Goal: Check status: Check status

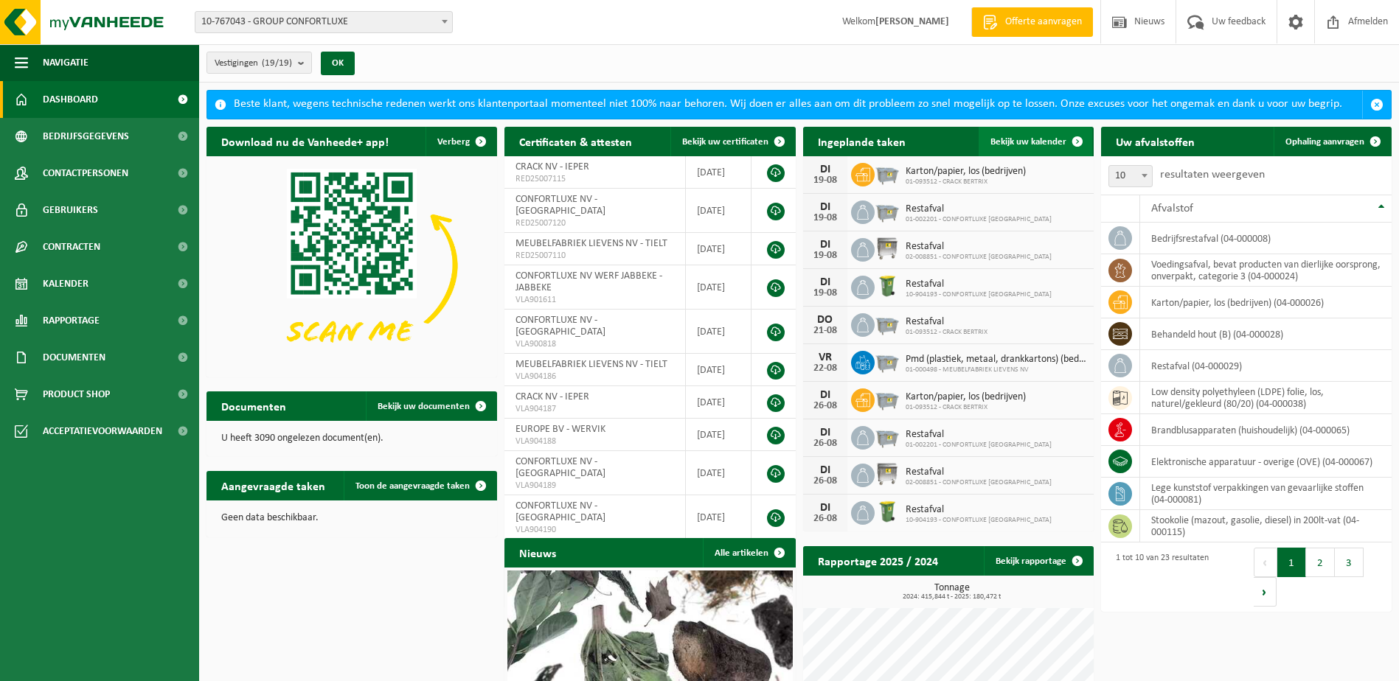
click at [995, 143] on span "Bekijk uw kalender" at bounding box center [1028, 142] width 76 height 10
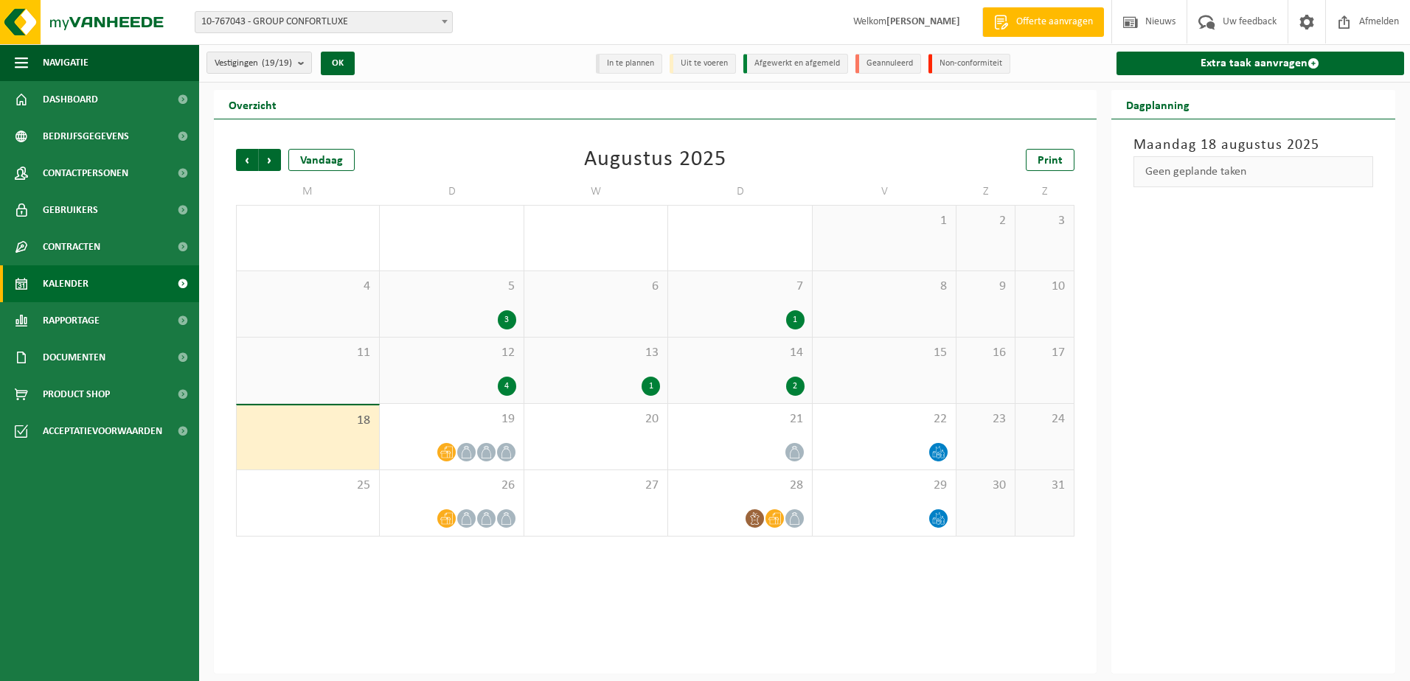
click at [619, 369] on div "13 1" at bounding box center [595, 371] width 143 height 66
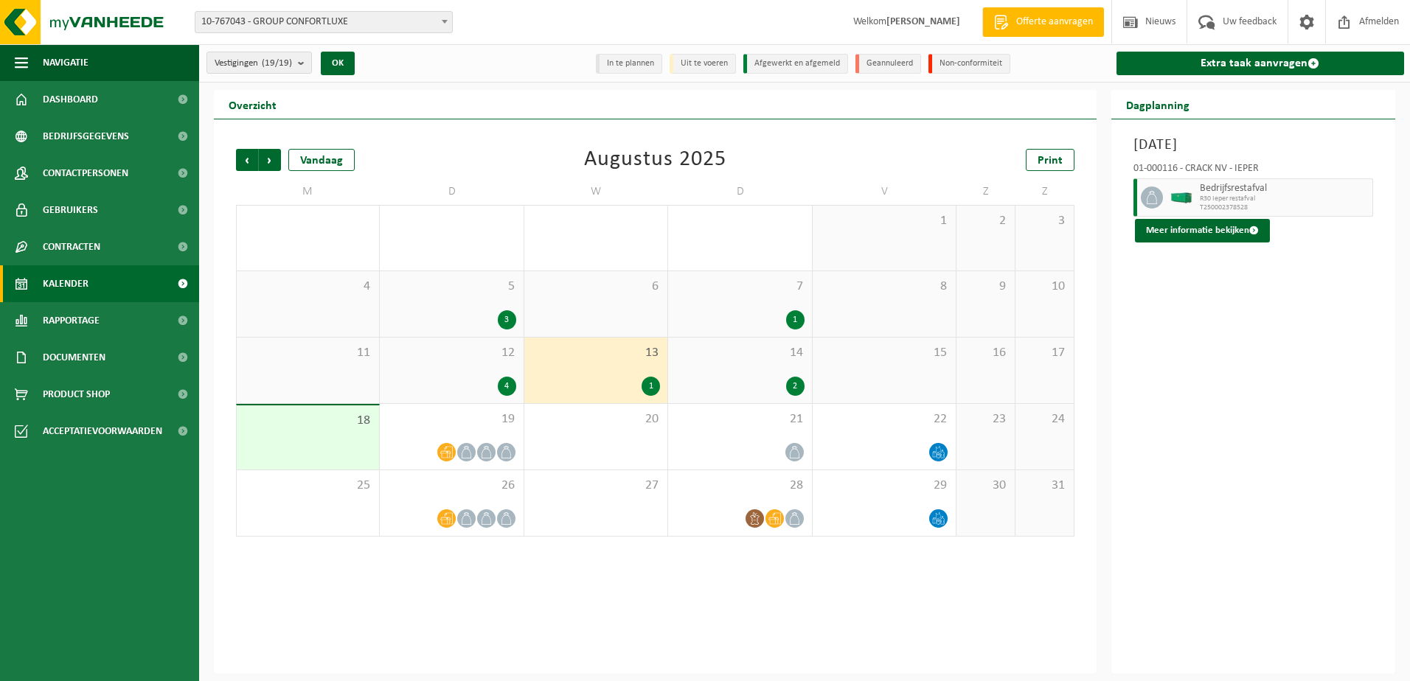
click at [776, 364] on div "14 2" at bounding box center [739, 371] width 143 height 66
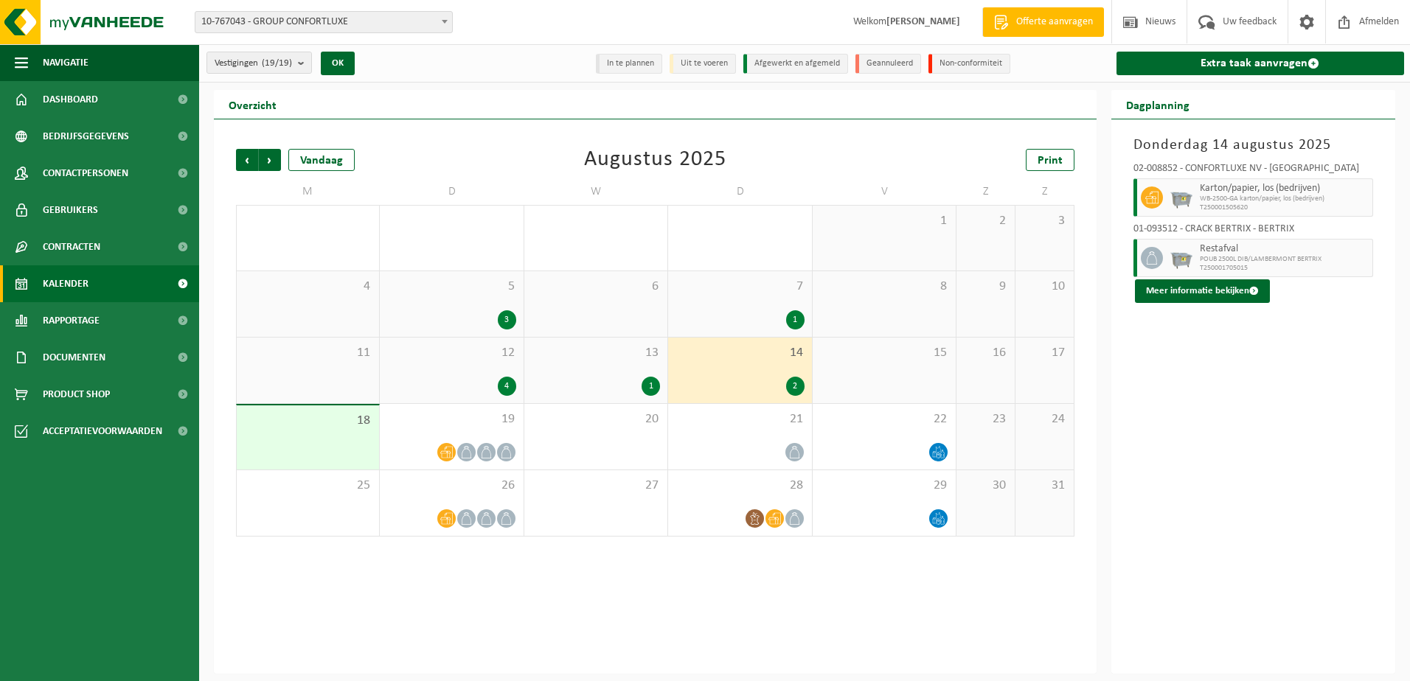
click at [610, 377] on div "1" at bounding box center [596, 386] width 128 height 19
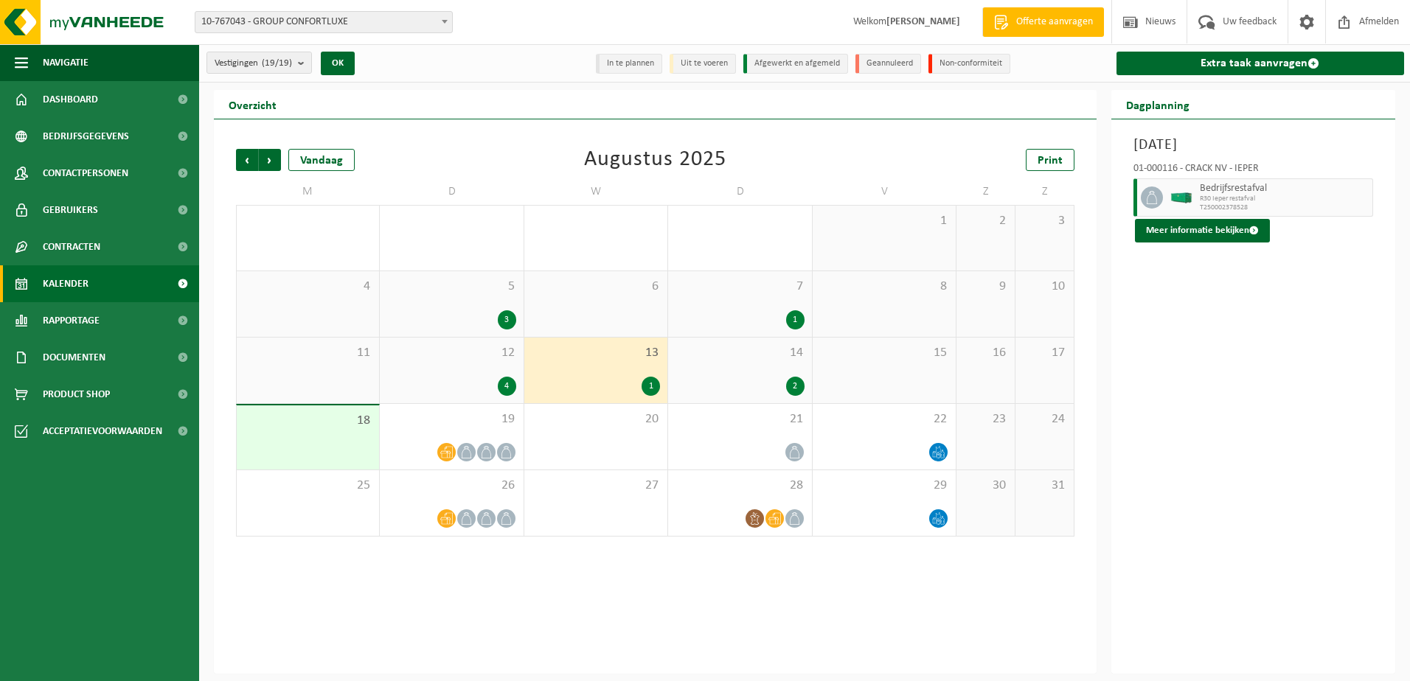
click at [754, 361] on div "14 2" at bounding box center [739, 371] width 143 height 66
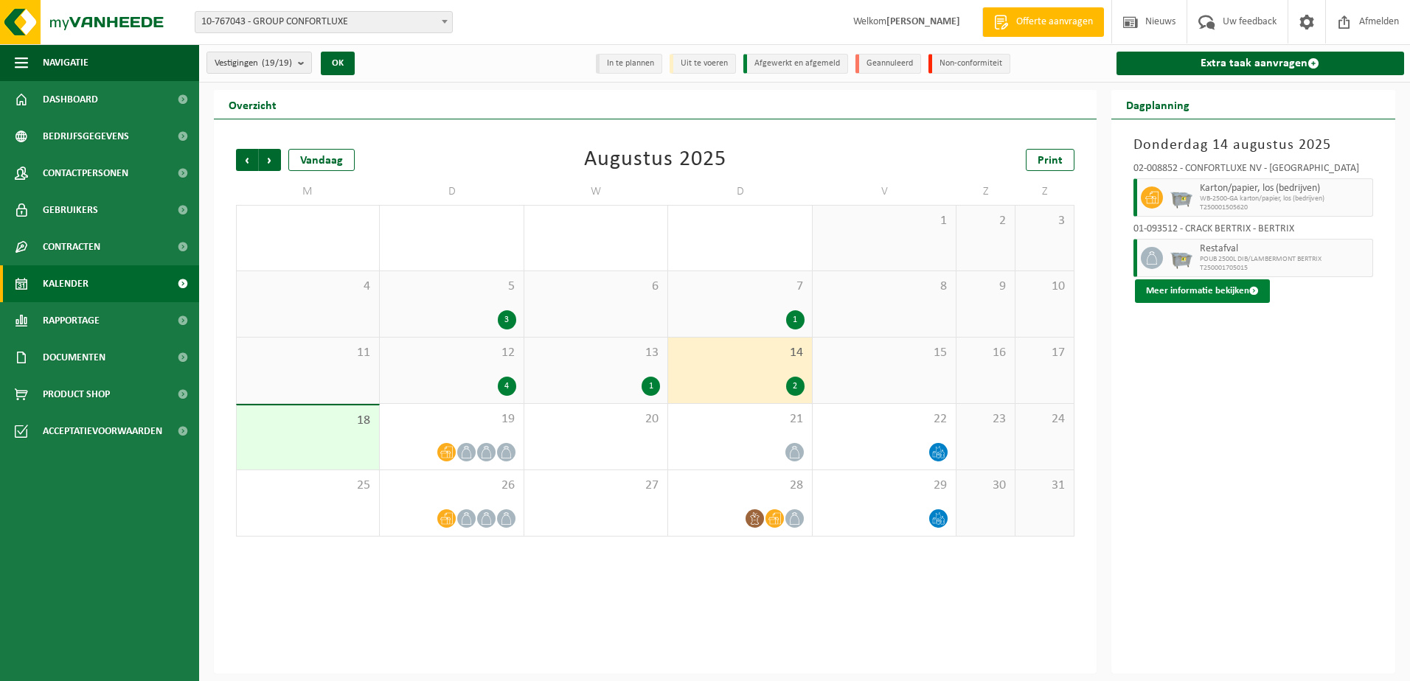
click at [1184, 298] on button "Meer informatie bekijken" at bounding box center [1202, 291] width 135 height 24
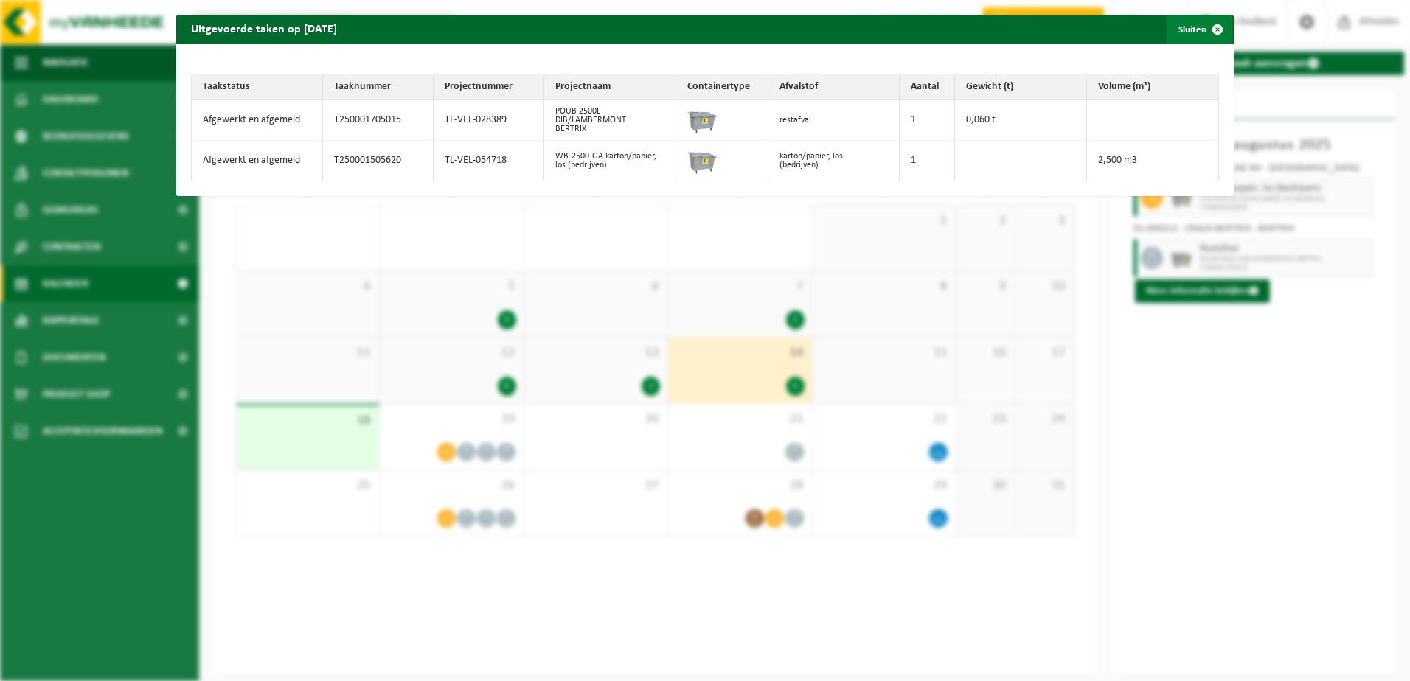
click at [1203, 24] on span "button" at bounding box center [1217, 29] width 29 height 29
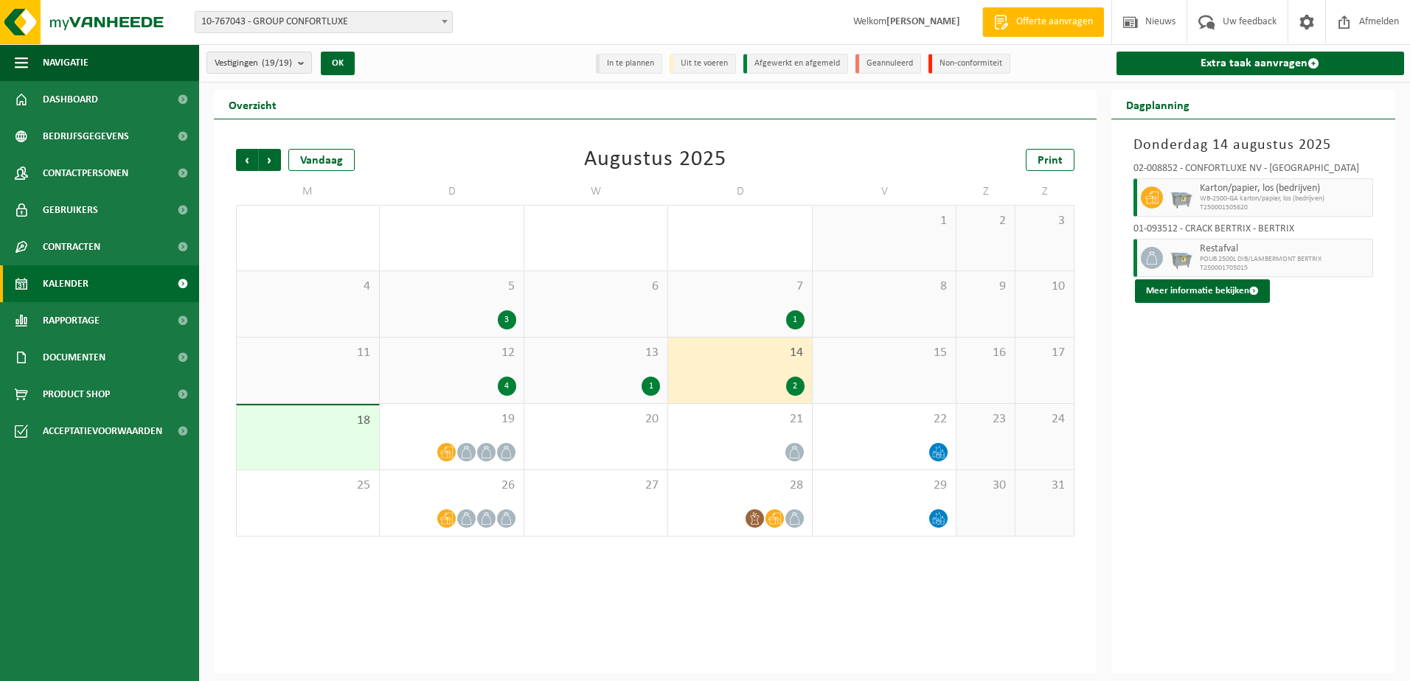
click at [769, 313] on div "1" at bounding box center [739, 319] width 128 height 19
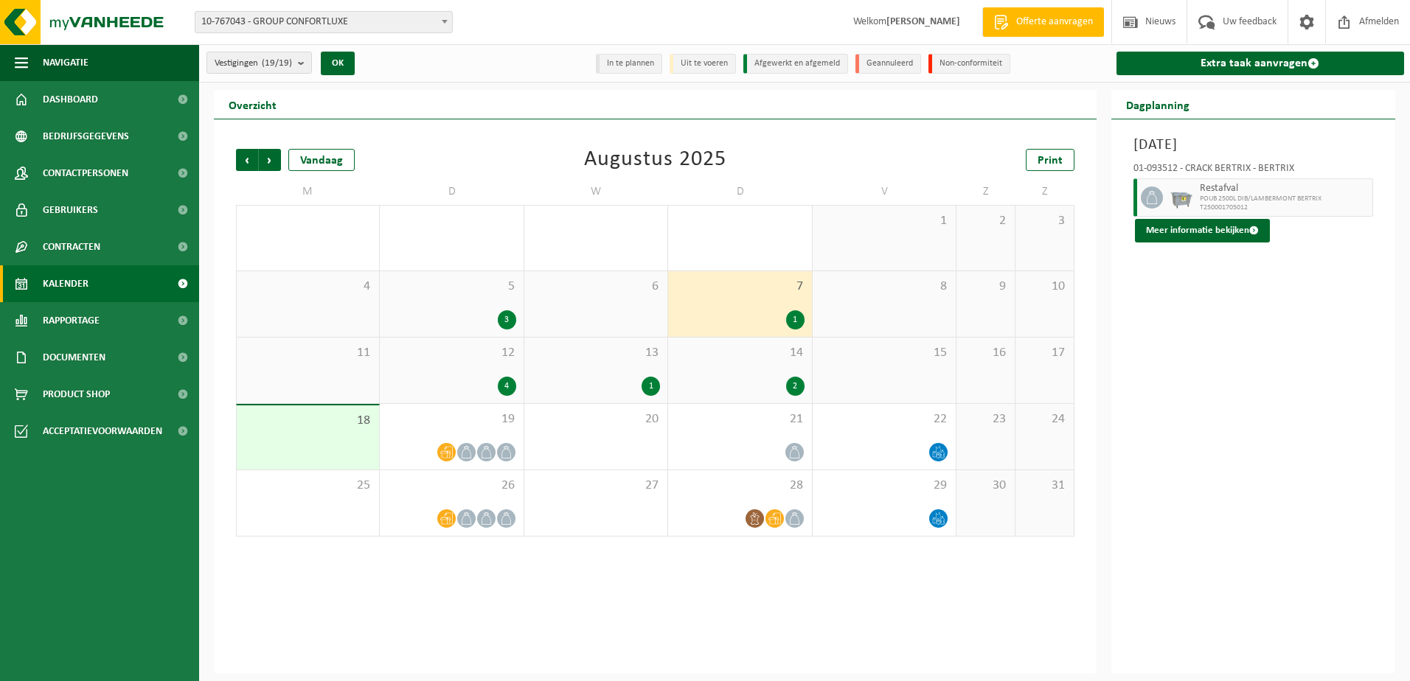
click at [555, 369] on div "13 1" at bounding box center [595, 371] width 143 height 66
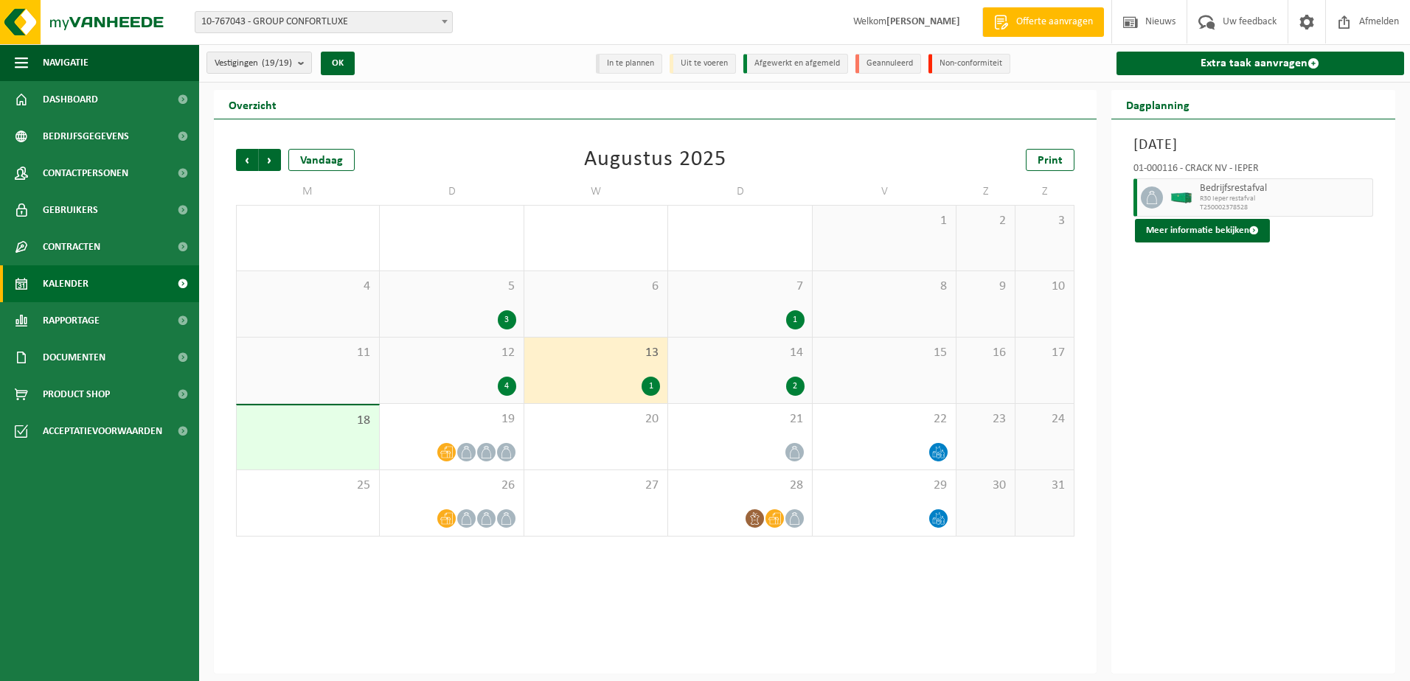
click at [479, 372] on div "12 4" at bounding box center [451, 371] width 143 height 66
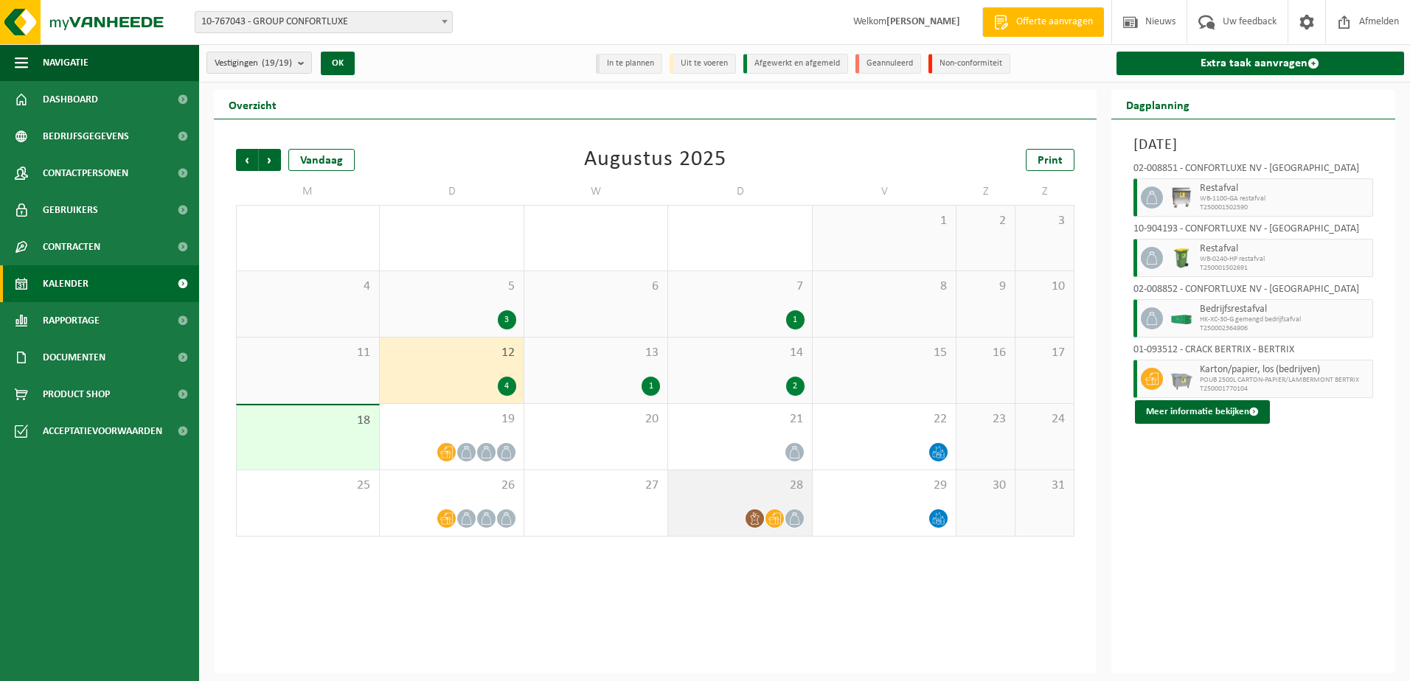
click at [729, 504] on div "28" at bounding box center [739, 503] width 143 height 66
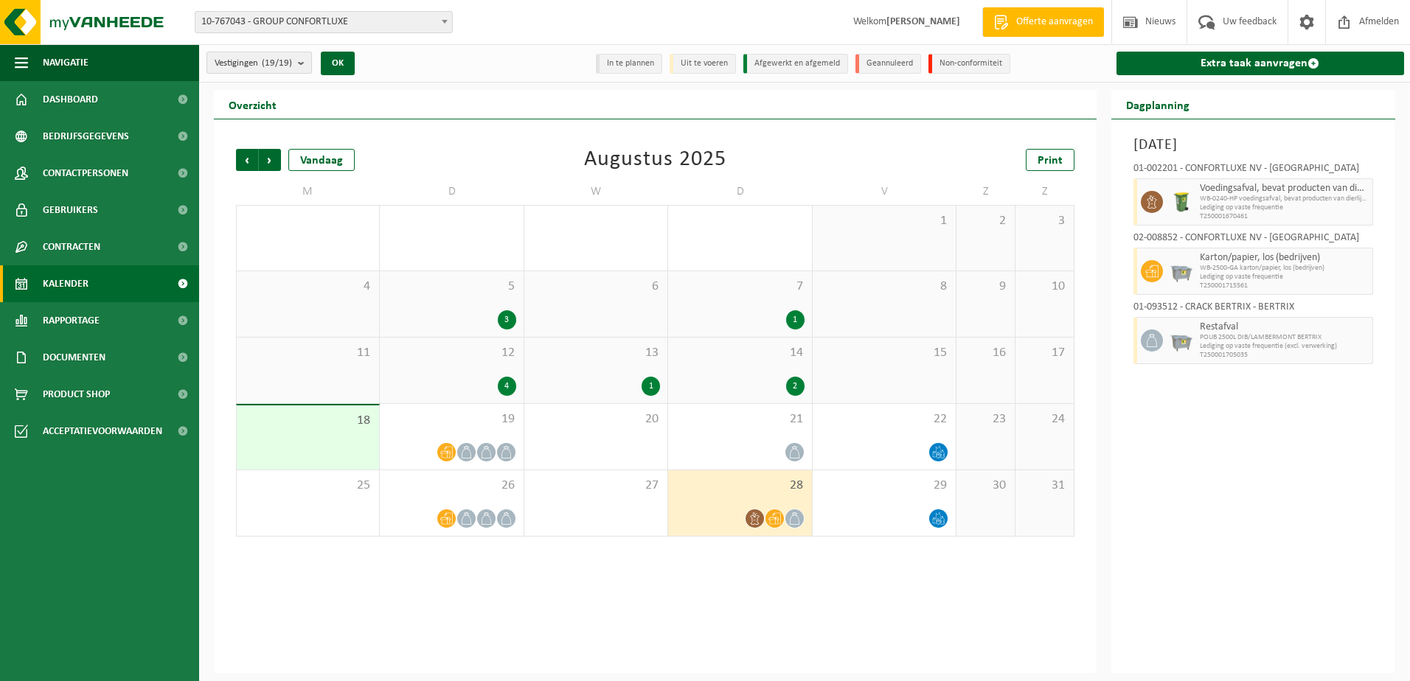
click at [303, 60] on b "submit" at bounding box center [304, 62] width 13 height 21
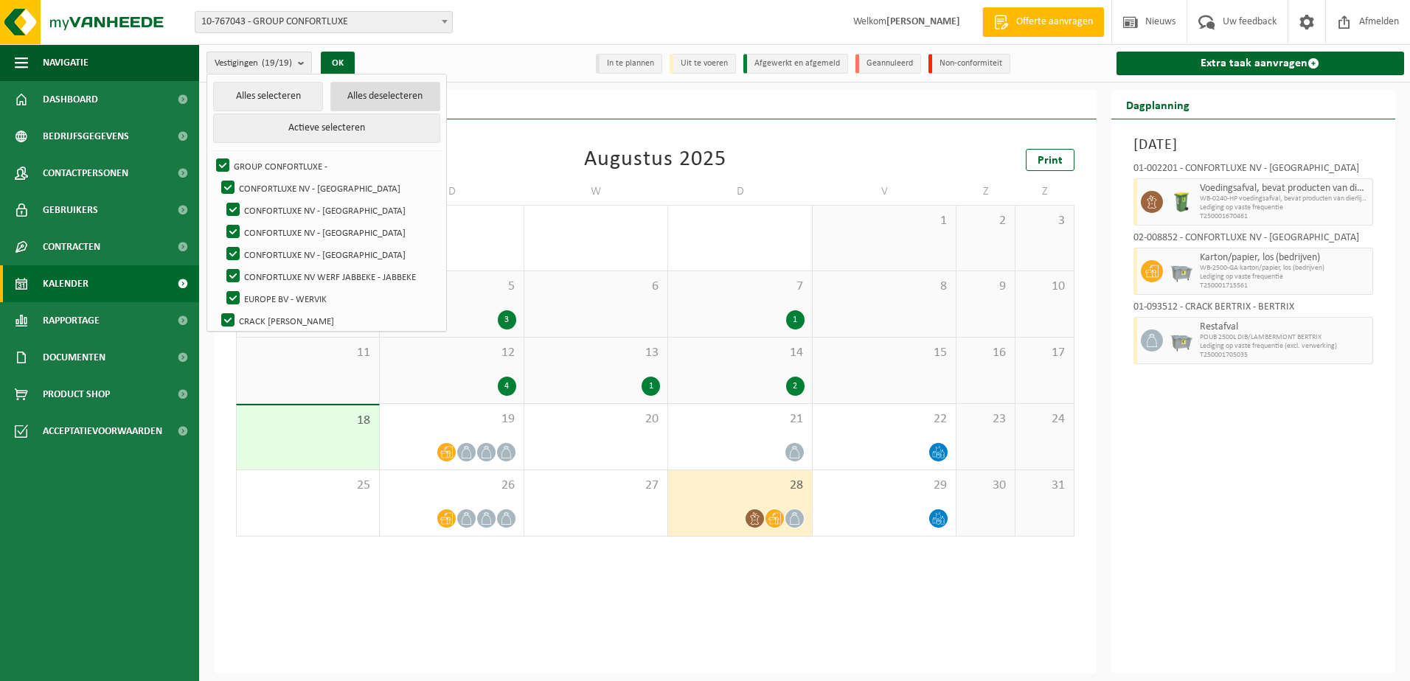
click at [388, 98] on button "Alles deselecteren" at bounding box center [385, 96] width 110 height 29
checkbox input "false"
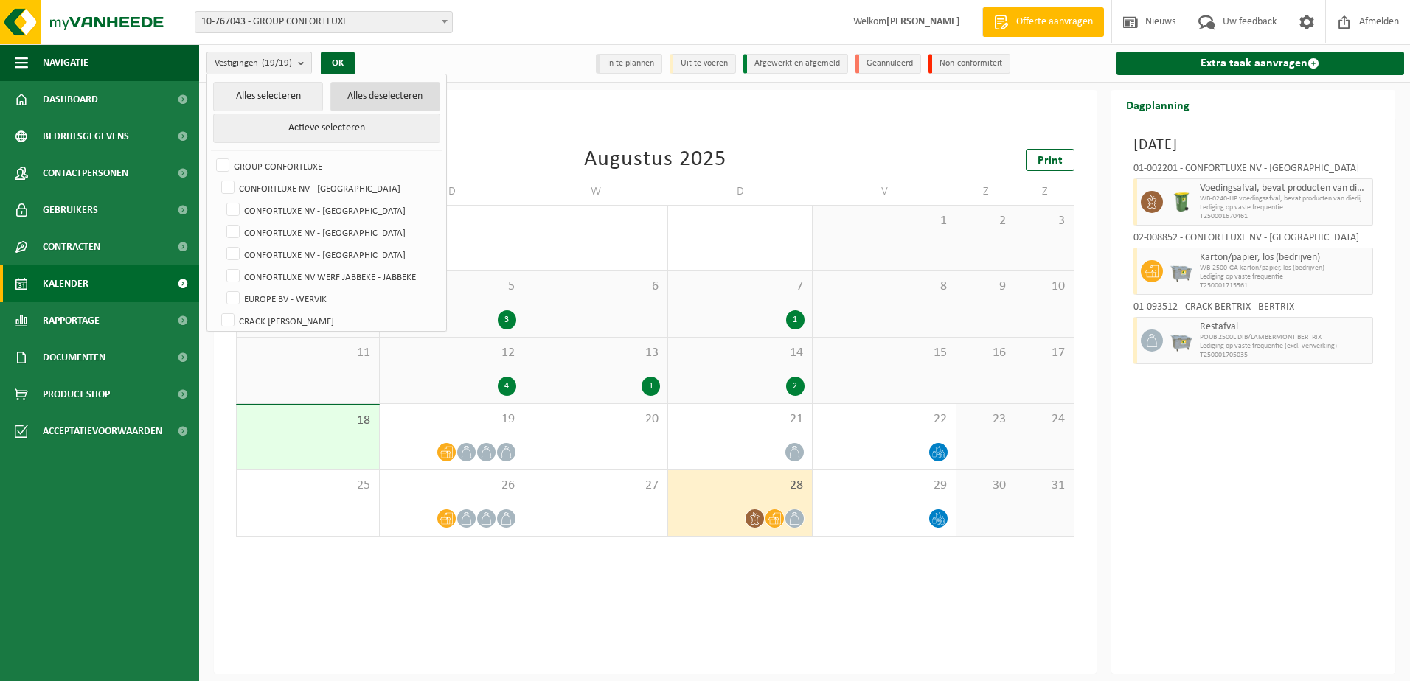
checkbox input "false"
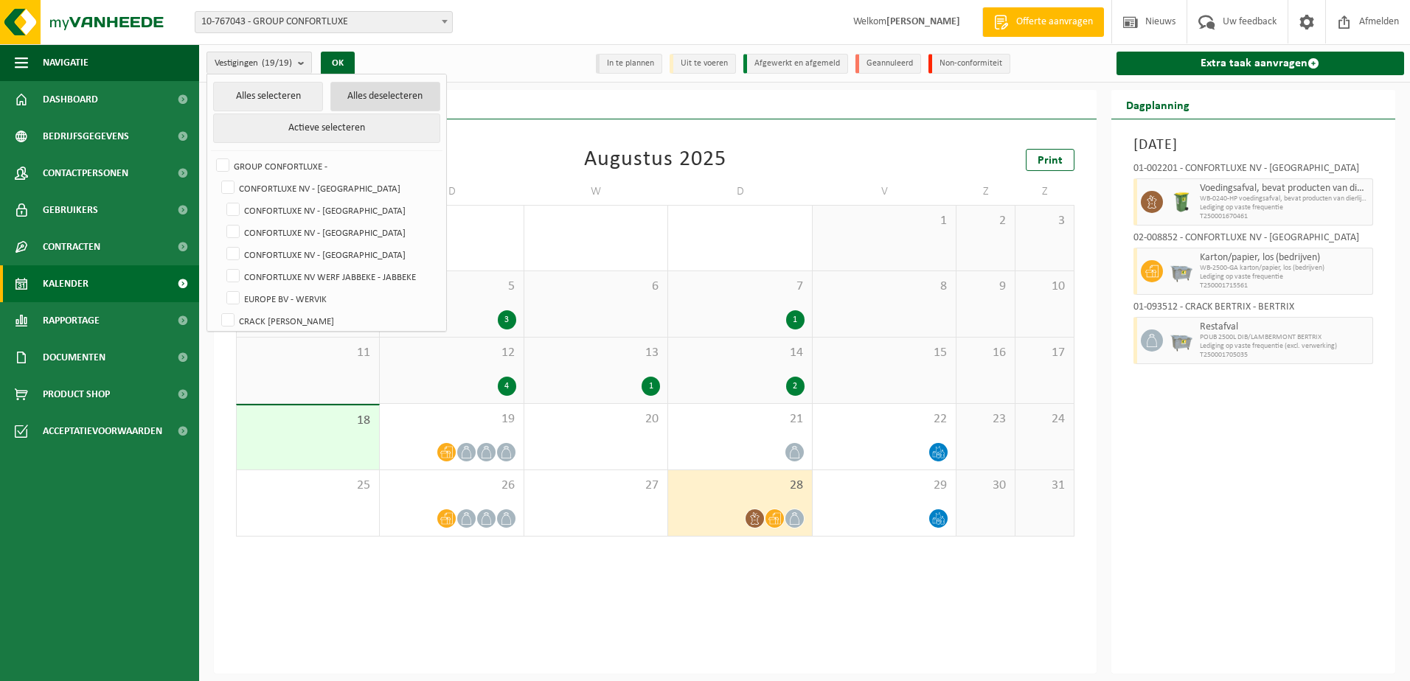
checkbox input "false"
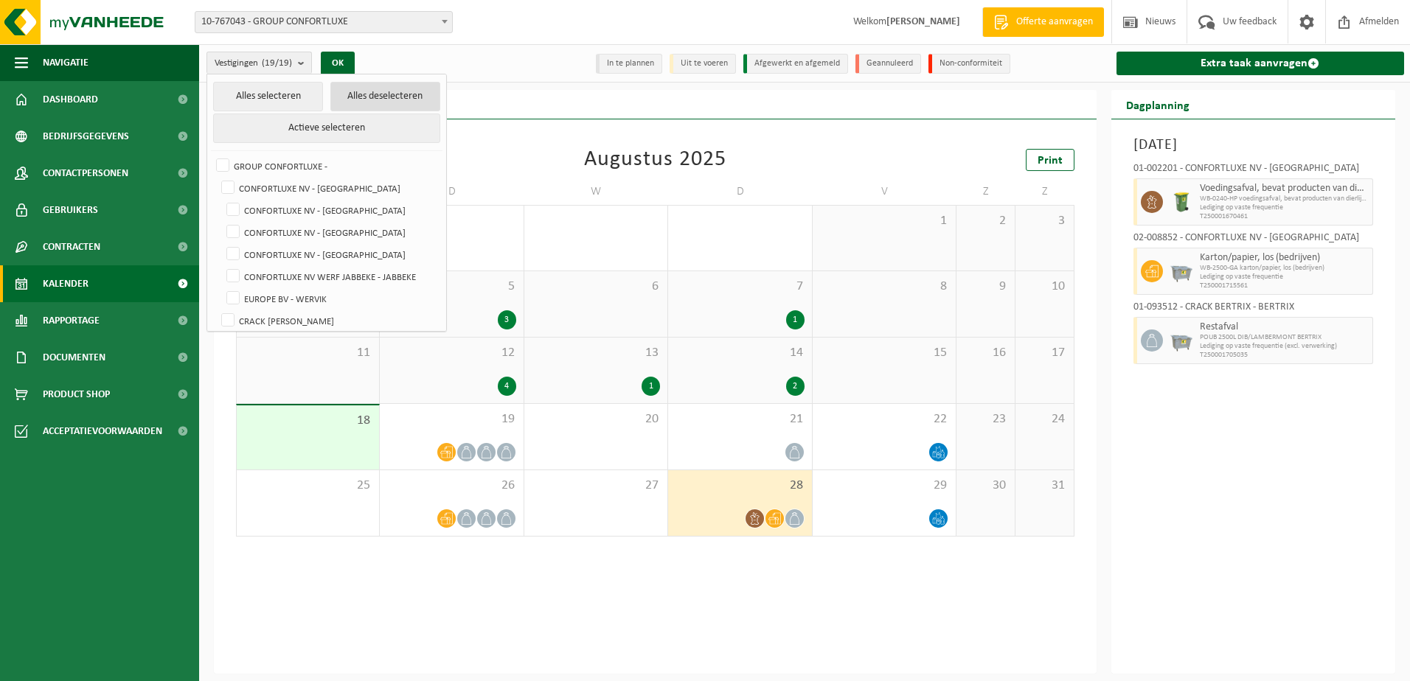
checkbox input "false"
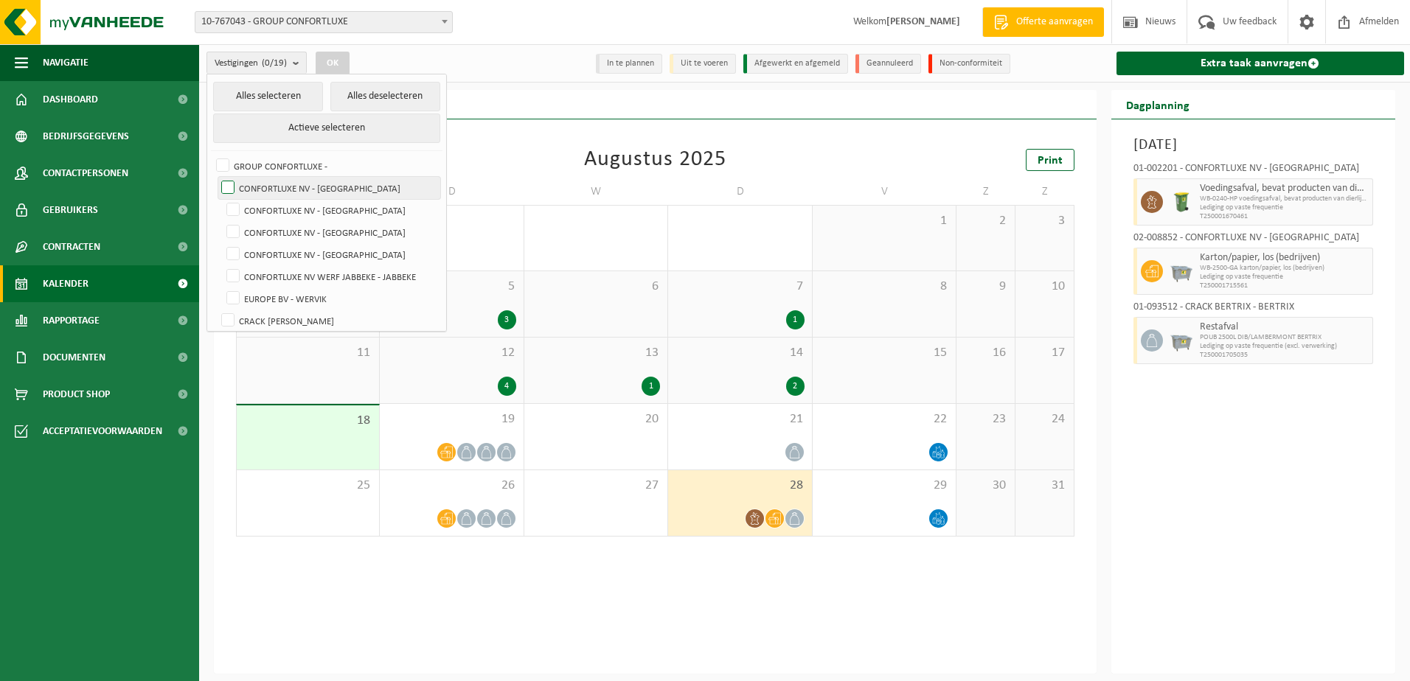
click at [226, 185] on label "CONFORTLUXE NV - [GEOGRAPHIC_DATA]" at bounding box center [329, 188] width 222 height 22
click at [216, 177] on input "CONFORTLUXE NV - [GEOGRAPHIC_DATA]" at bounding box center [215, 176] width 1 height 1
checkbox input "true"
click at [341, 67] on button "OK" at bounding box center [333, 64] width 34 height 24
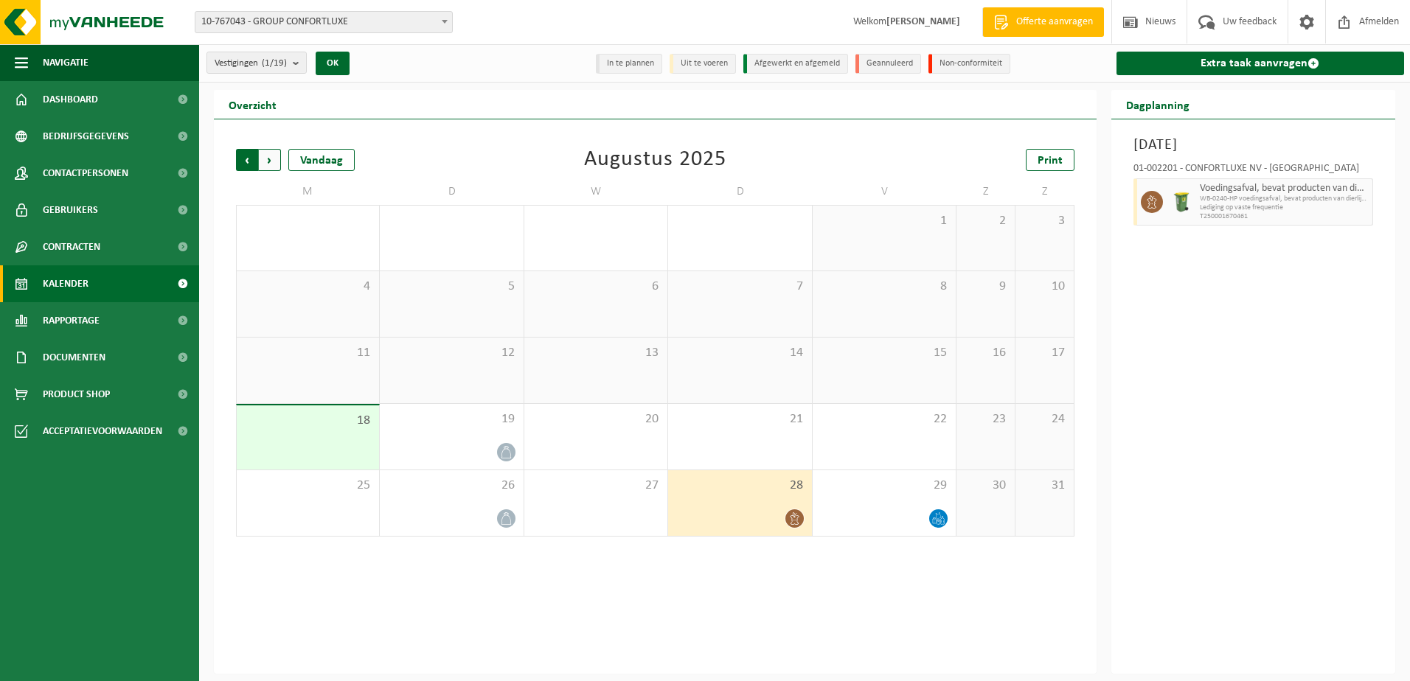
click at [277, 159] on span "Volgende" at bounding box center [270, 160] width 22 height 22
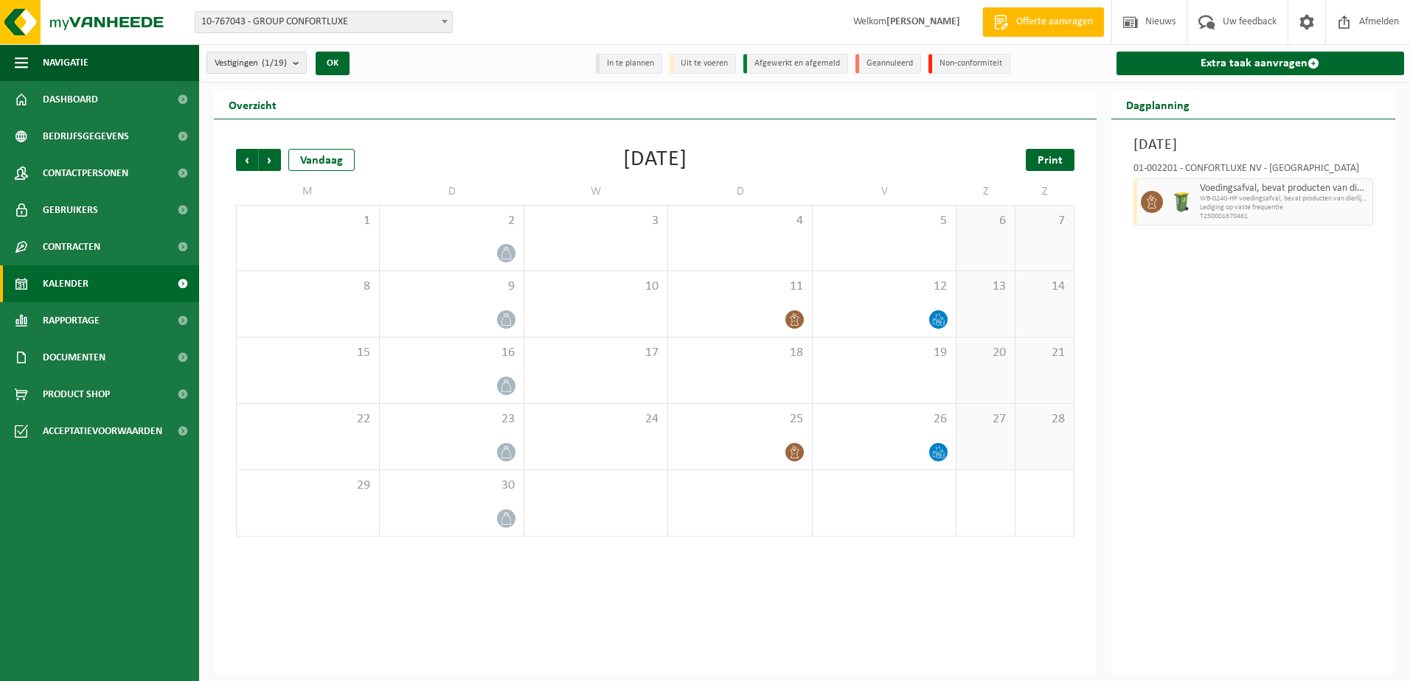
click at [1063, 170] on link "Print" at bounding box center [1050, 160] width 49 height 22
click at [268, 161] on span "Volgende" at bounding box center [270, 160] width 22 height 22
click at [268, 158] on span "Volgende" at bounding box center [270, 160] width 22 height 22
